Goal: Transaction & Acquisition: Purchase product/service

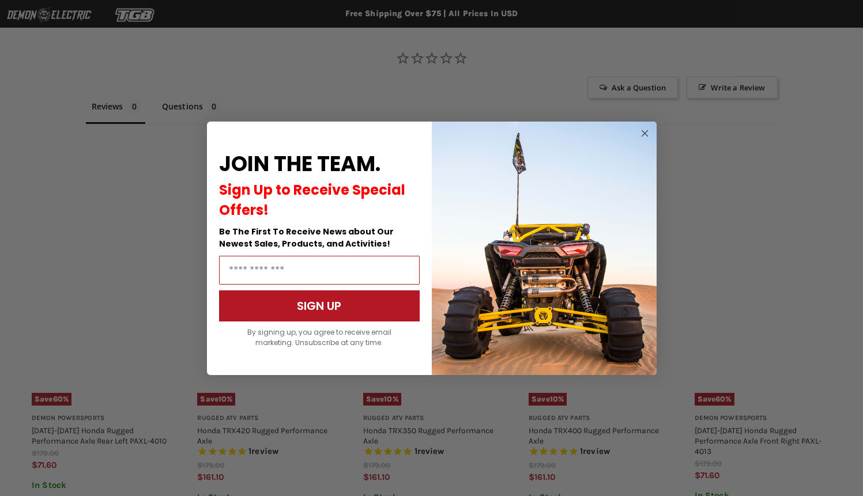
scroll to position [693, 0]
